Goal: Task Accomplishment & Management: Manage account settings

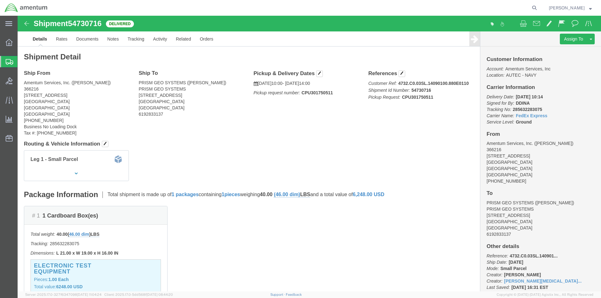
click at [4, 59] on div at bounding box center [9, 61] width 18 height 11
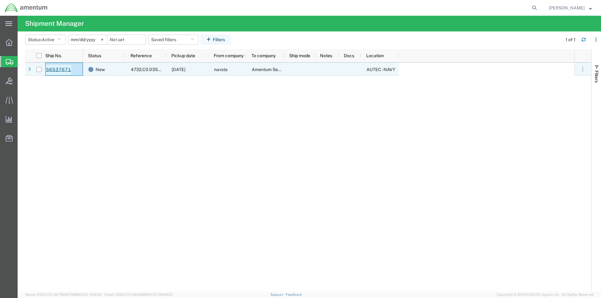
click at [59, 70] on link "56537671" at bounding box center [59, 70] width 26 height 10
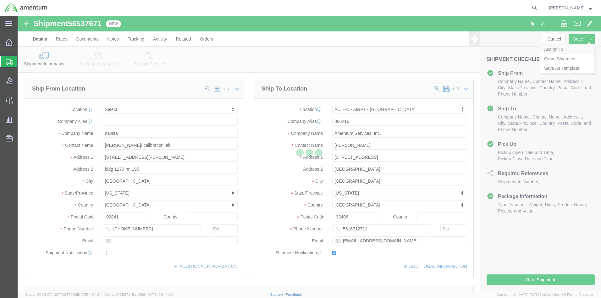
click body "Shipment 56537671 New Details Rates Documents Notes Tracking Activity Related O…"
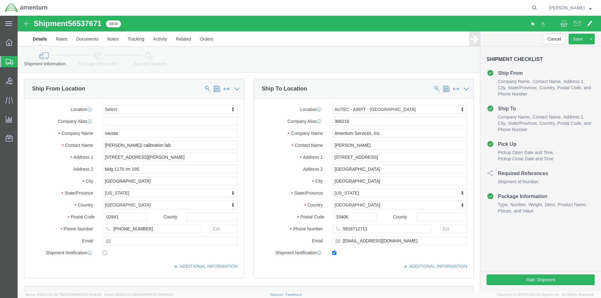
select select
select select "53953"
click link "Assign To"
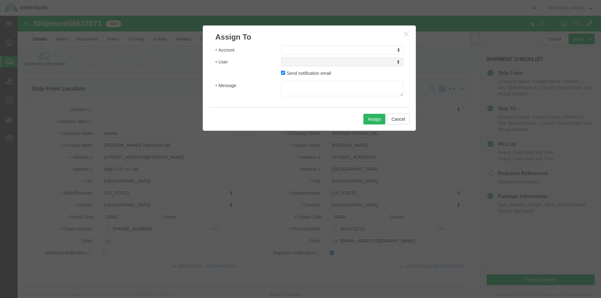
click body "Shipment 56537671 New Details Rates Documents Notes Tracking Activity Related O…"
select select "107"
select select
click div "Account Crane Worldwide (Account) Account Amentum Services, Inc Crane Worldwide…"
click body "Shipment 56537671 New Details Rates Documents Notes Tracking Activity Related O…"
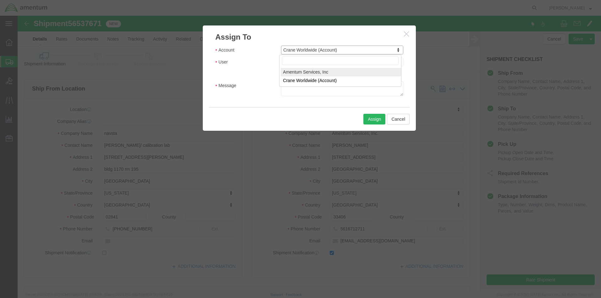
select select "101678"
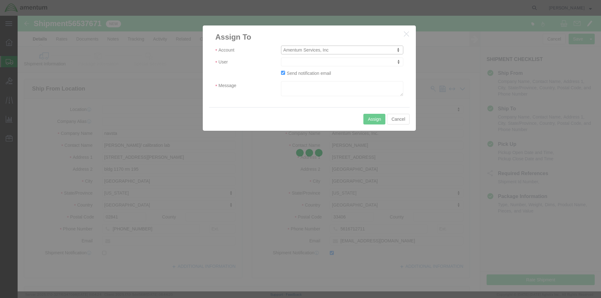
select select
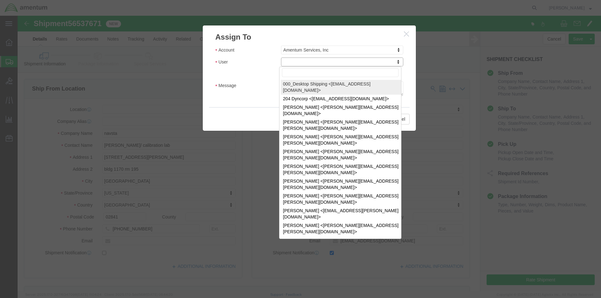
click body "Shipment 56537671 New Details Rates Documents Notes Tracking Activity Related O…"
type input "tm"
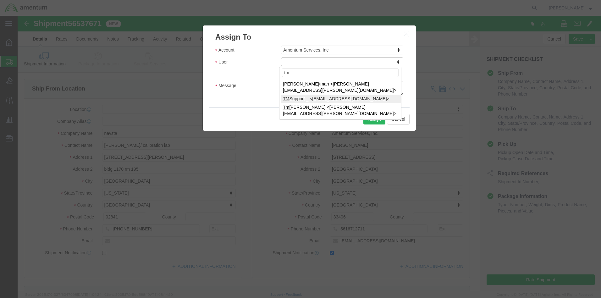
select select "51622"
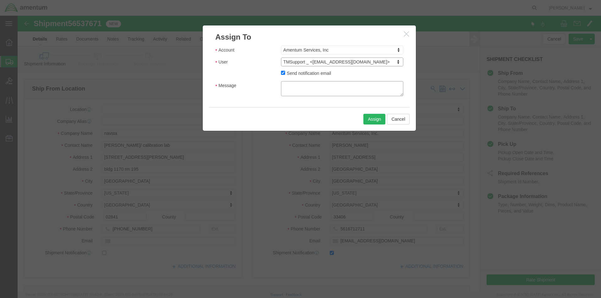
click textarea "Message"
drag, startPoint x: 307, startPoint y: 77, endPoint x: 312, endPoint y: 72, distance: 6.2
click textarea "Message"
paste textarea "please send by cheapest frieght to arrive NLT [DATE]"
type textarea "please send by cheapest frieght to arrive NLT [DATE]"
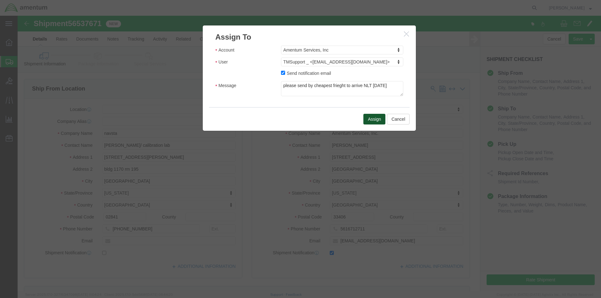
click button "Assign"
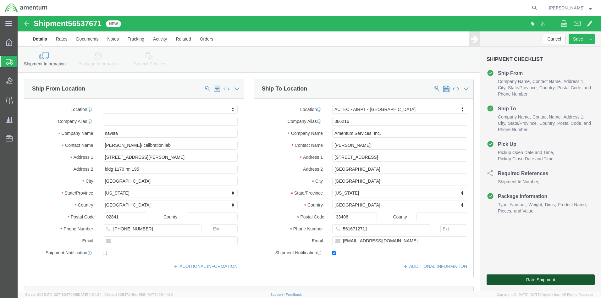
click button "Rate Shipment"
